Goal: Transaction & Acquisition: Download file/media

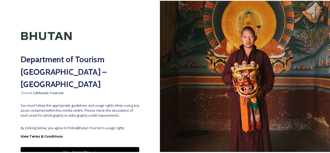
scroll to position [18, 0]
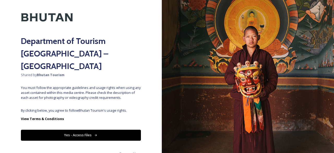
click at [86, 129] on button "Yes - Access Files" at bounding box center [81, 134] width 120 height 11
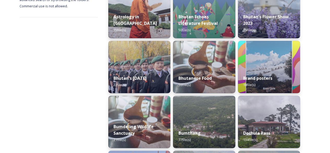
scroll to position [99, 0]
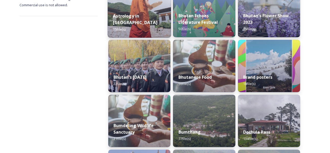
click at [152, 20] on strong "Astrology in [GEOGRAPHIC_DATA]" at bounding box center [135, 19] width 44 height 13
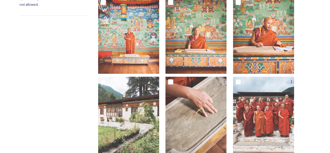
scroll to position [108, 0]
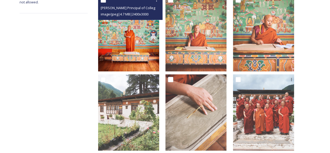
click at [143, 30] on img at bounding box center [128, 33] width 61 height 76
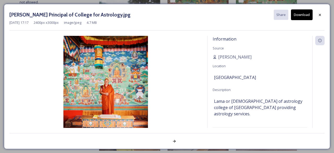
click at [120, 81] on img at bounding box center [105, 89] width 193 height 106
click at [319, 15] on icon at bounding box center [320, 15] width 2 height 2
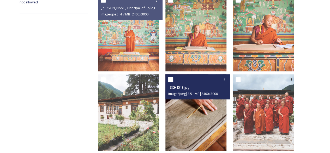
click at [186, 106] on img at bounding box center [196, 112] width 61 height 76
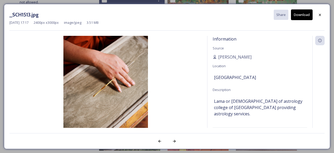
click at [112, 85] on img at bounding box center [105, 89] width 193 height 106
click at [322, 13] on icon at bounding box center [320, 15] width 4 height 4
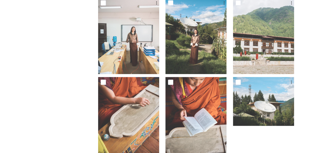
scroll to position [351, 0]
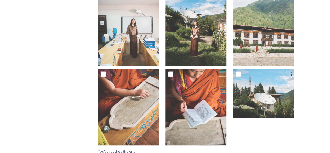
scroll to position [99, 0]
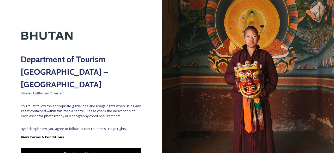
click at [96, 148] on button "Yes - Access Files" at bounding box center [81, 153] width 120 height 11
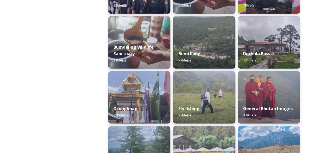
scroll to position [183, 0]
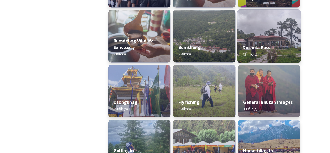
click at [263, 42] on div "Dochula Pass 134 file(s)" at bounding box center [268, 51] width 63 height 24
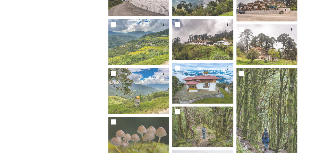
scroll to position [170, 0]
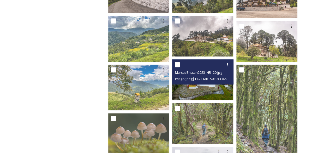
click at [190, 91] on img at bounding box center [202, 79] width 61 height 41
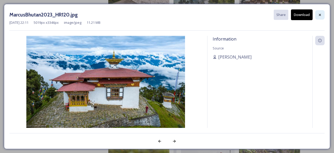
click at [320, 16] on icon at bounding box center [320, 15] width 4 height 4
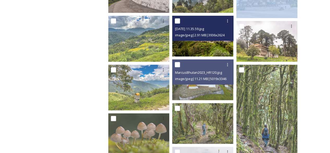
click at [214, 41] on img at bounding box center [202, 36] width 61 height 41
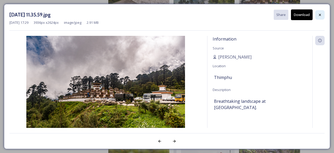
click at [322, 15] on icon at bounding box center [320, 15] width 4 height 4
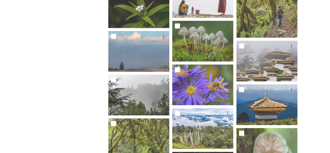
scroll to position [378, 0]
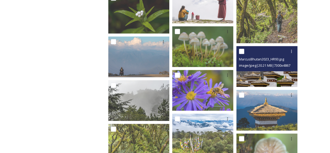
click at [269, 74] on img at bounding box center [267, 66] width 61 height 41
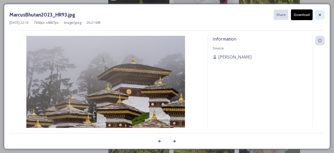
click at [321, 14] on icon at bounding box center [320, 15] width 4 height 4
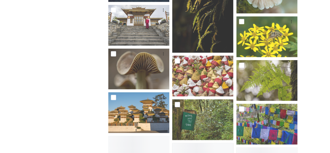
scroll to position [591, 0]
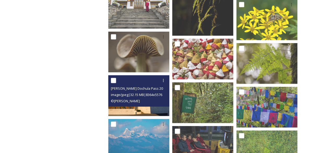
click at [141, 104] on div "Marcus Westberg Dochula Pass 2023_5.jpg image/jpeg | 32.15 MB | 8364 x 5576 © M…" at bounding box center [138, 90] width 61 height 31
click at [141, 109] on img at bounding box center [138, 95] width 61 height 41
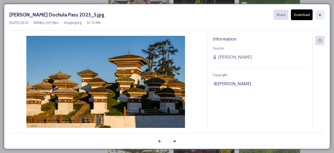
click at [317, 14] on div at bounding box center [319, 14] width 9 height 9
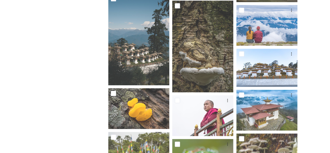
scroll to position [1242, 0]
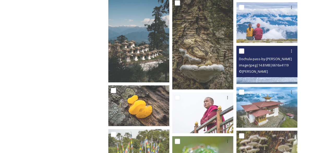
click at [273, 69] on div "© Alicia Warner" at bounding box center [267, 71] width 57 height 6
click at [264, 61] on span "Dochula-pass-by-Alicia-Warner-7.jpg" at bounding box center [269, 58] width 61 height 5
click at [270, 79] on img at bounding box center [267, 65] width 61 height 38
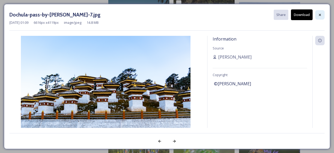
click at [321, 15] on icon at bounding box center [320, 15] width 4 height 4
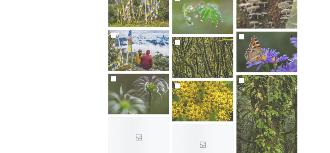
scroll to position [1469, 0]
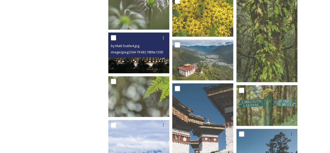
click at [138, 60] on img at bounding box center [138, 52] width 61 height 41
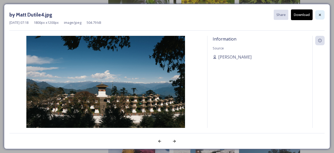
click at [319, 13] on icon at bounding box center [320, 15] width 4 height 4
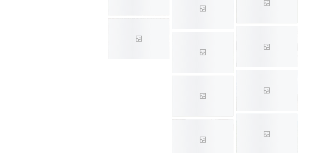
scroll to position [2171, 0]
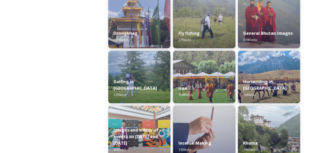
scroll to position [225, 0]
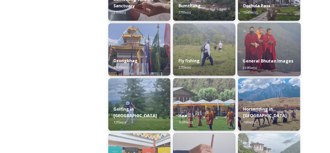
click at [267, 45] on img at bounding box center [268, 49] width 63 height 53
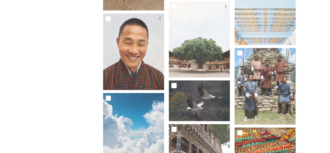
scroll to position [1289, 0]
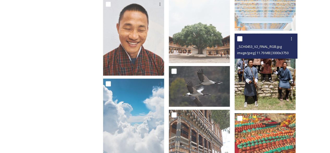
click at [275, 67] on img at bounding box center [265, 71] width 61 height 76
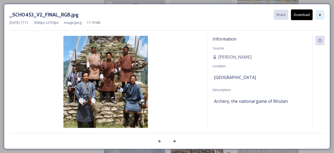
click at [320, 14] on icon at bounding box center [320, 15] width 4 height 4
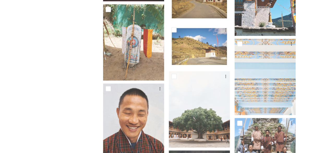
scroll to position [1195, 0]
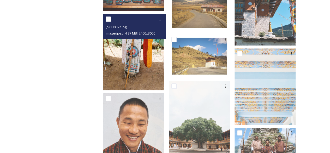
click at [157, 57] on img at bounding box center [133, 52] width 61 height 76
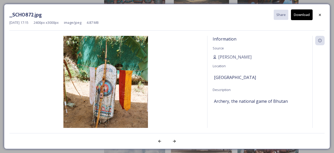
click at [119, 83] on img at bounding box center [105, 89] width 193 height 106
click at [303, 15] on button "Download" at bounding box center [302, 14] width 22 height 11
click at [321, 13] on icon at bounding box center [320, 15] width 4 height 4
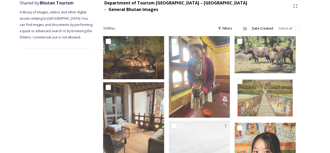
scroll to position [0, 0]
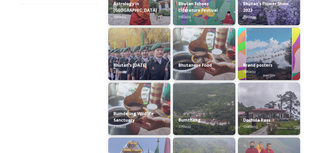
scroll to position [114, 0]
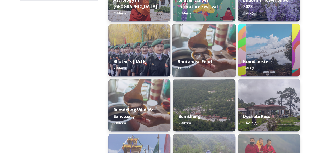
click at [199, 54] on div "Bhutanese Food 56 file(s)" at bounding box center [204, 65] width 63 height 24
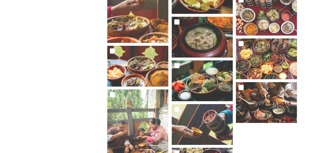
scroll to position [919, 0]
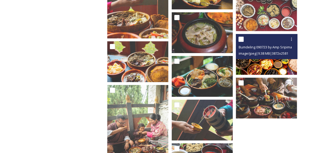
click at [269, 55] on img at bounding box center [266, 54] width 61 height 41
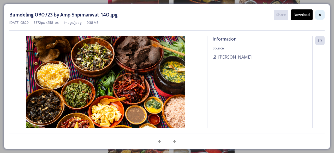
click at [321, 14] on icon at bounding box center [320, 15] width 4 height 4
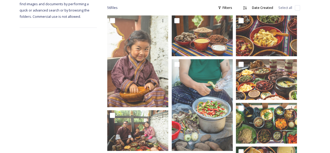
scroll to position [93, 0]
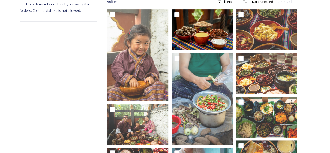
click at [201, 24] on div at bounding box center [203, 29] width 62 height 41
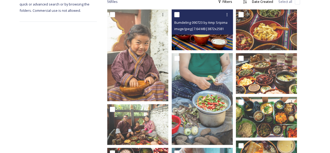
click at [203, 33] on img at bounding box center [202, 29] width 61 height 41
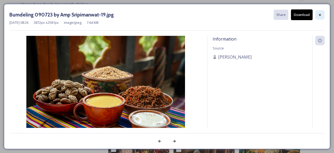
click at [321, 13] on icon at bounding box center [320, 15] width 4 height 4
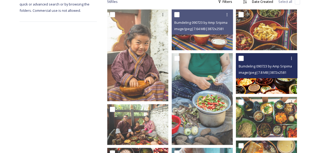
click at [247, 73] on div "Bumdeling 090723 by Amp Sripimanwat-130.jpg image/jpeg | 7.8 MB | 3872 x 2581" at bounding box center [267, 65] width 62 height 25
click at [261, 82] on img at bounding box center [266, 73] width 61 height 41
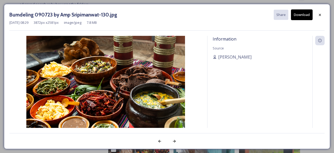
click at [304, 16] on button "Download" at bounding box center [302, 14] width 22 height 11
click at [323, 13] on div at bounding box center [319, 14] width 9 height 9
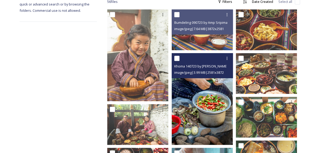
click at [203, 107] on img at bounding box center [202, 99] width 61 height 92
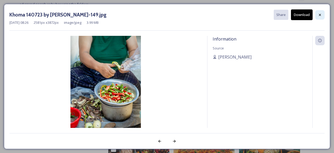
click at [322, 14] on icon at bounding box center [320, 15] width 4 height 4
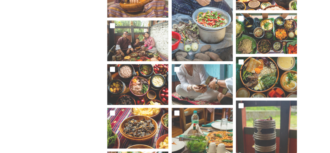
scroll to position [184, 0]
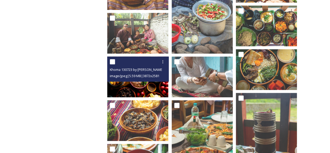
click at [146, 80] on img at bounding box center [137, 76] width 61 height 41
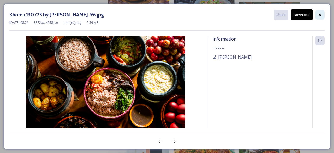
click at [321, 14] on icon at bounding box center [320, 15] width 2 height 2
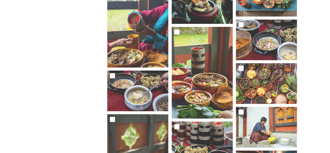
scroll to position [399, 0]
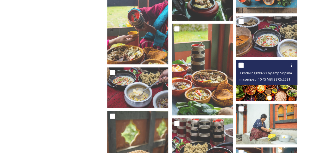
click at [265, 85] on img at bounding box center [266, 80] width 61 height 41
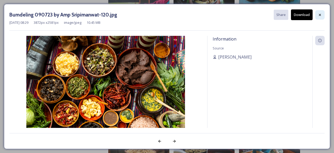
click at [319, 14] on icon at bounding box center [320, 15] width 4 height 4
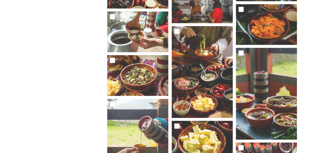
scroll to position [776, 0]
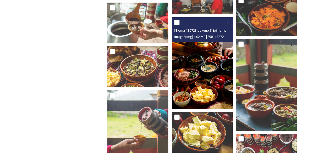
click at [194, 74] on img at bounding box center [202, 63] width 61 height 92
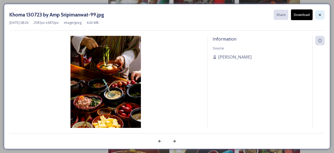
click at [320, 16] on icon at bounding box center [320, 15] width 4 height 4
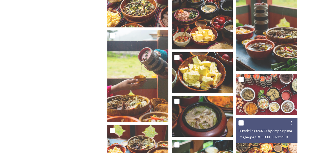
scroll to position [847, 0]
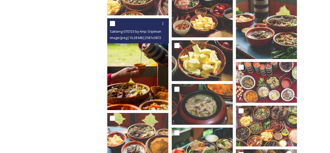
click at [123, 71] on img at bounding box center [137, 64] width 61 height 92
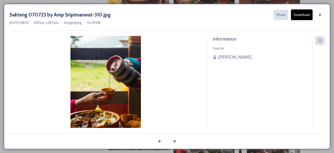
click at [303, 16] on button "Download" at bounding box center [302, 14] width 22 height 11
click at [320, 15] on icon at bounding box center [320, 15] width 2 height 2
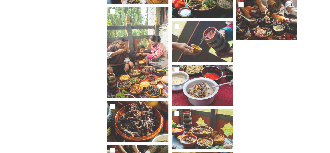
scroll to position [1005, 0]
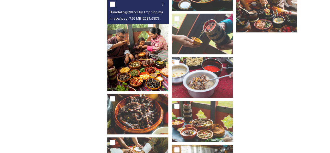
click at [145, 67] on img at bounding box center [137, 45] width 61 height 92
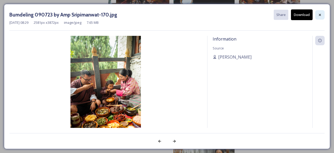
click at [320, 14] on icon at bounding box center [320, 15] width 4 height 4
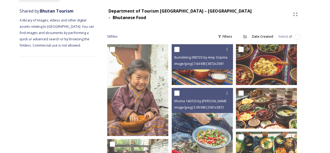
scroll to position [38, 0]
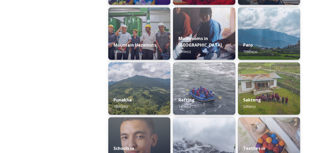
scroll to position [476, 0]
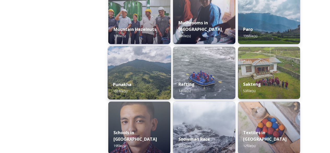
click at [135, 78] on div "Punakha 103 file(s)" at bounding box center [139, 87] width 63 height 24
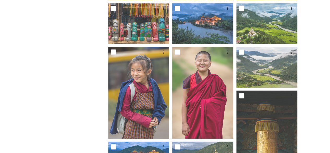
scroll to position [280, 0]
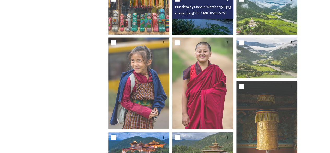
click at [198, 23] on img at bounding box center [202, 14] width 61 height 41
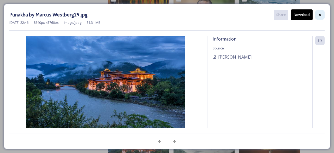
click at [321, 12] on div at bounding box center [319, 14] width 9 height 9
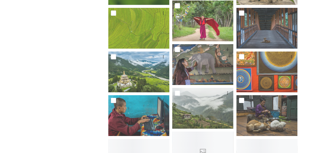
scroll to position [869, 0]
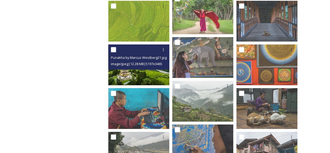
click at [150, 75] on img at bounding box center [138, 64] width 61 height 41
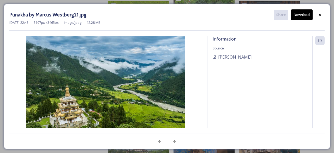
click at [303, 16] on button "Download" at bounding box center [302, 14] width 22 height 11
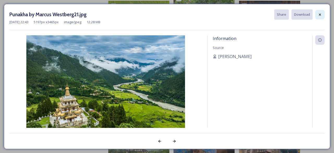
click at [320, 15] on icon at bounding box center [320, 14] width 2 height 2
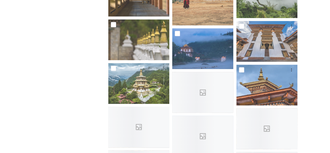
scroll to position [1289, 0]
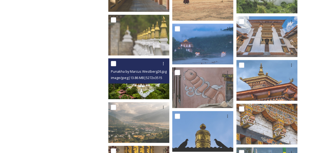
click at [147, 81] on div "Punakha by Marcus Westberg26.jpg image/jpeg | 13.86 MB | 5272 x 3515" at bounding box center [138, 70] width 61 height 25
click at [143, 87] on img at bounding box center [138, 78] width 61 height 41
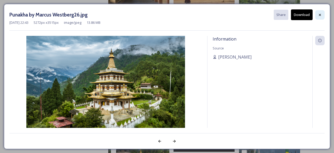
click at [322, 14] on icon at bounding box center [320, 15] width 4 height 4
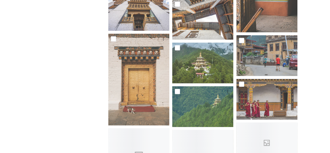
scroll to position [1674, 0]
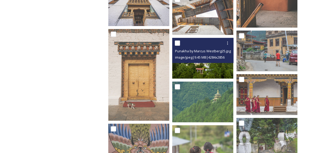
click at [215, 70] on img at bounding box center [202, 58] width 61 height 41
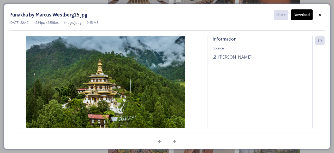
click at [302, 18] on button "Download" at bounding box center [302, 14] width 22 height 11
click at [319, 16] on icon at bounding box center [320, 15] width 4 height 4
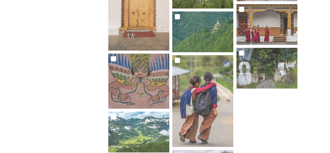
scroll to position [1799, 0]
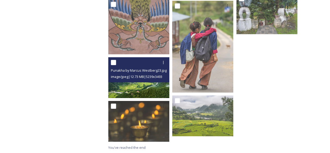
click at [141, 74] on div "image/jpeg | 12.73 MB | 5239 x 3493" at bounding box center [139, 76] width 57 height 6
click at [148, 88] on img at bounding box center [138, 77] width 61 height 41
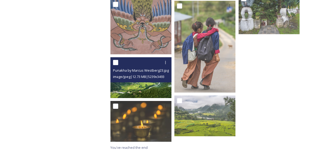
scroll to position [1793, 0]
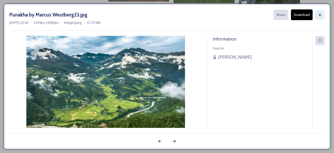
click at [320, 16] on icon at bounding box center [320, 15] width 4 height 4
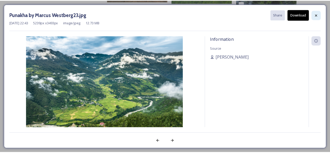
scroll to position [1799, 0]
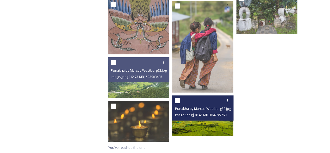
click at [213, 127] on img at bounding box center [202, 115] width 61 height 41
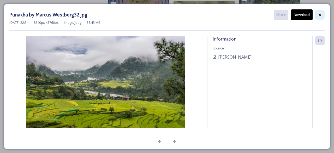
click at [320, 15] on icon at bounding box center [320, 15] width 4 height 4
